Goal: Check status: Check status

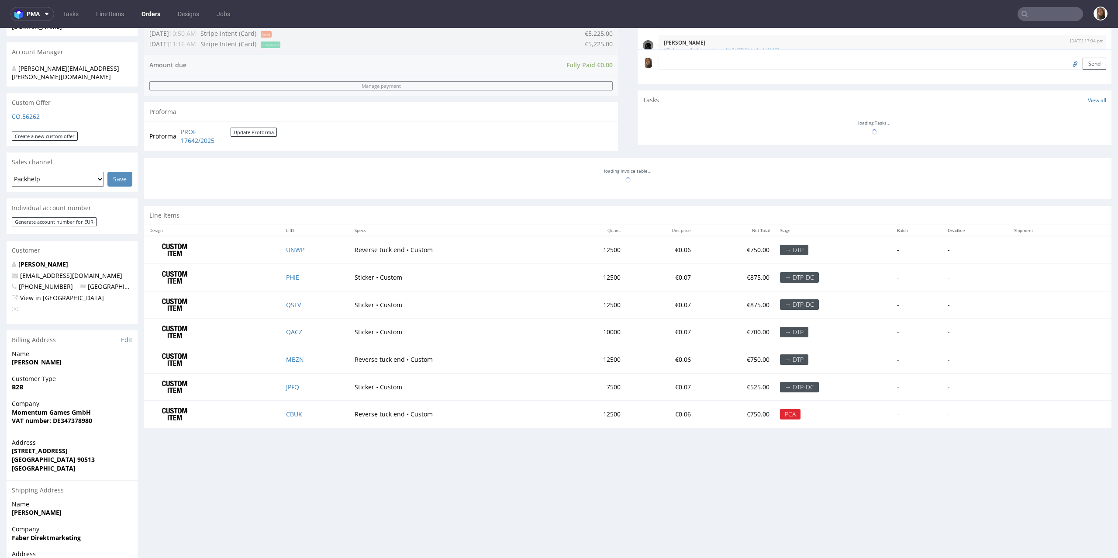
scroll to position [929, 0]
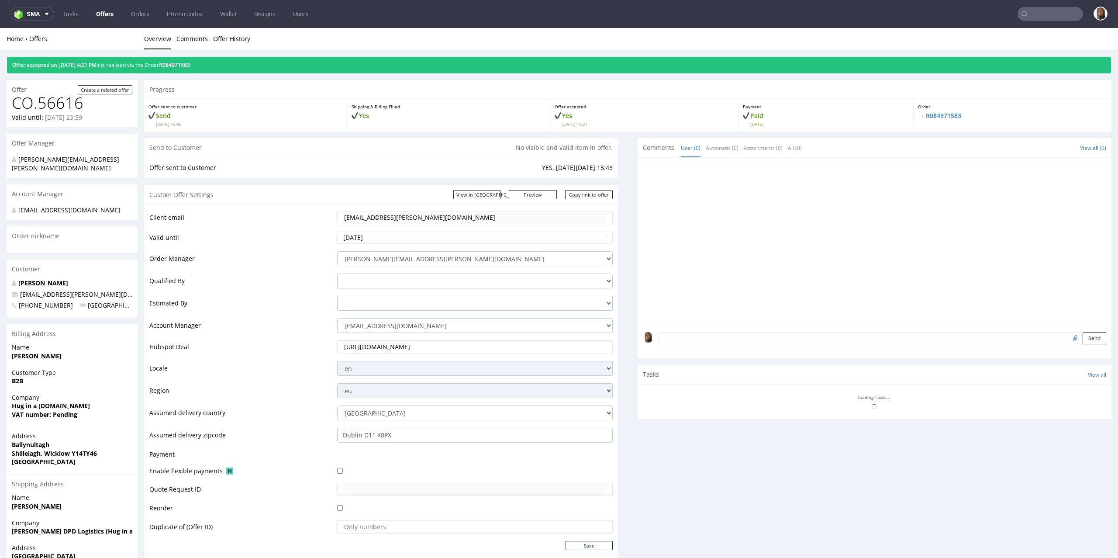
scroll to position [49, 0]
